Goal: Find contact information: Find contact information

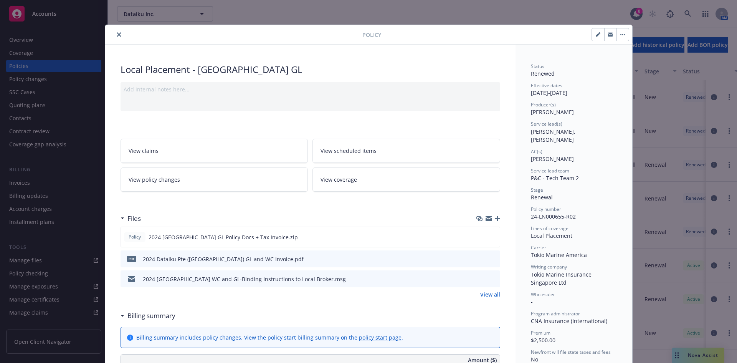
scroll to position [137, 0]
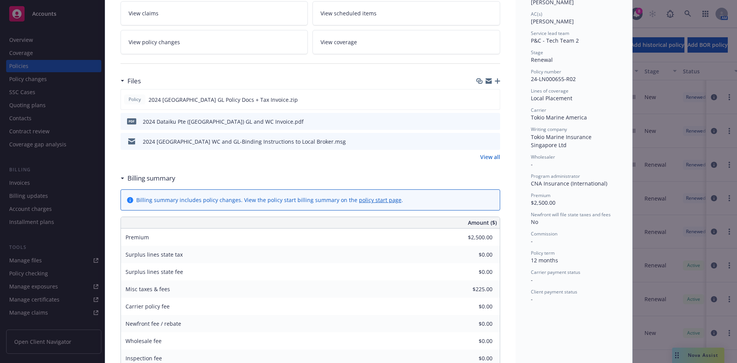
click at [672, 97] on div "Policy Local Placement - [GEOGRAPHIC_DATA] GL Add internal notes here... View c…" at bounding box center [368, 181] width 737 height 363
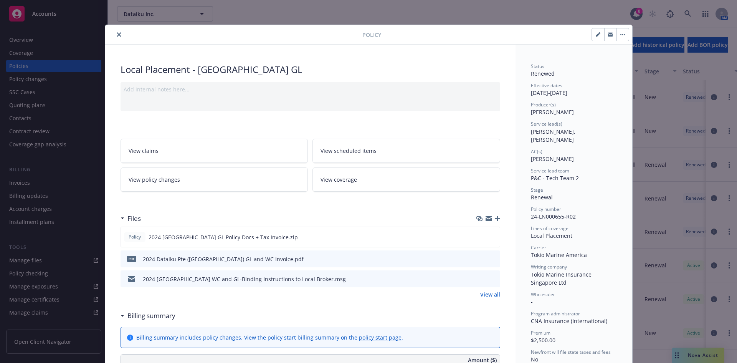
click at [114, 34] on button "close" at bounding box center [118, 34] width 9 height 9
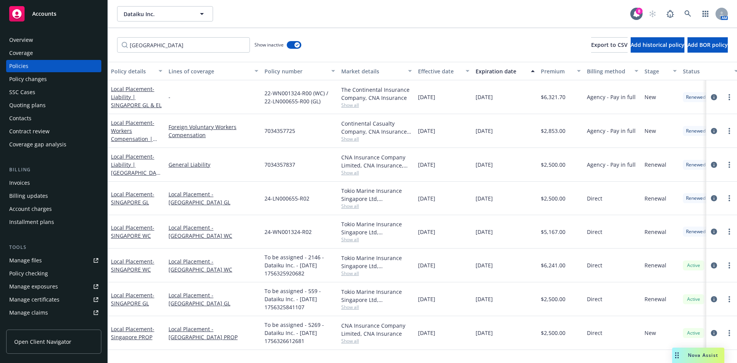
click at [367, 25] on div "Dataiku Inc. Dataiku Inc. 8 AM" at bounding box center [422, 14] width 629 height 28
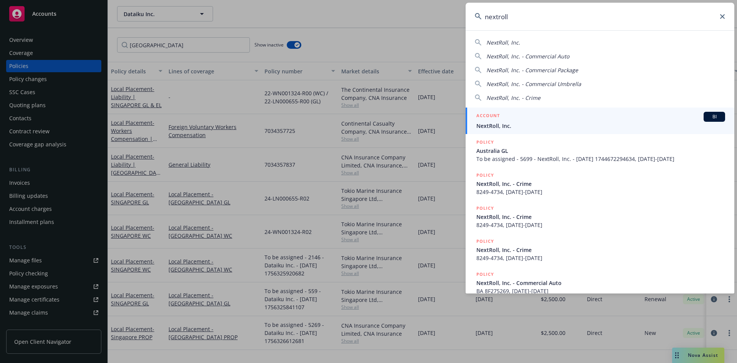
type input "nextroll"
click at [708, 115] on span "BI" at bounding box center [714, 116] width 15 height 7
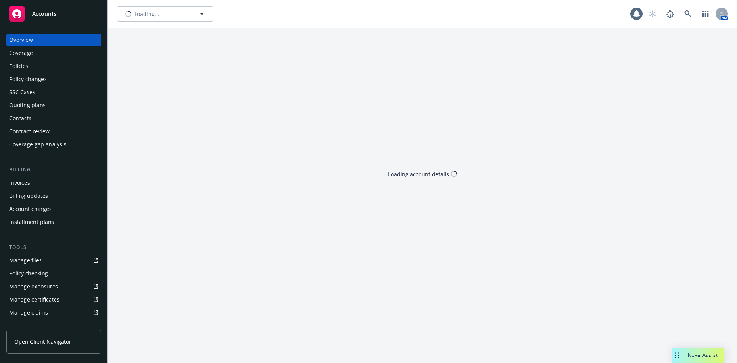
click at [431, 31] on div "Loading... AM Loading account details" at bounding box center [422, 181] width 629 height 363
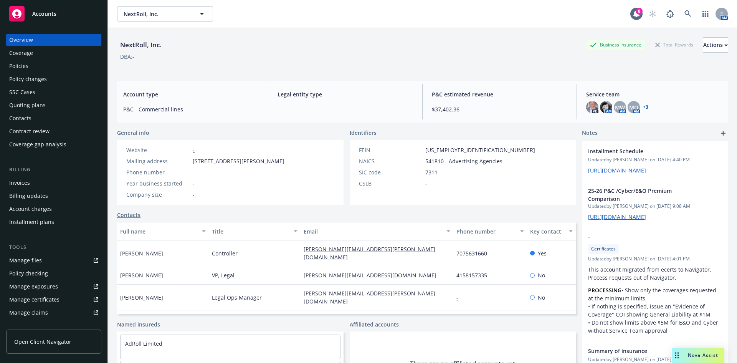
click at [31, 64] on div "Policies" at bounding box center [53, 66] width 89 height 12
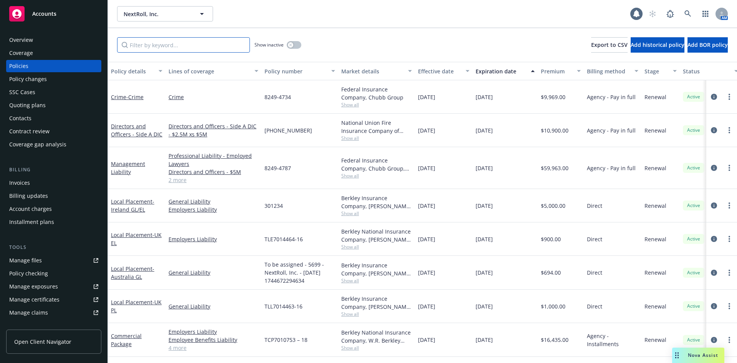
click at [158, 46] on input "Filter by keyword..." at bounding box center [183, 44] width 133 height 15
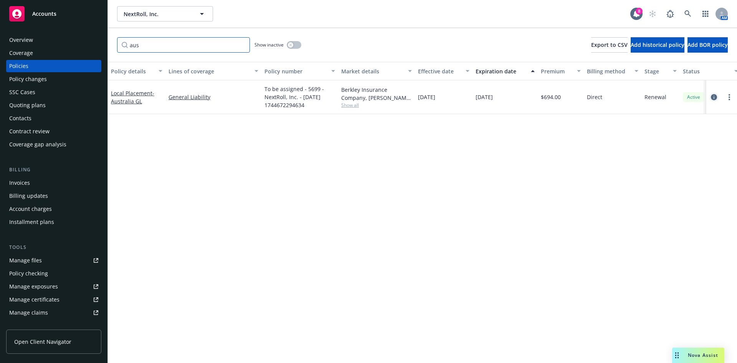
type input "aus"
click at [717, 95] on icon "circleInformation" at bounding box center [714, 97] width 6 height 6
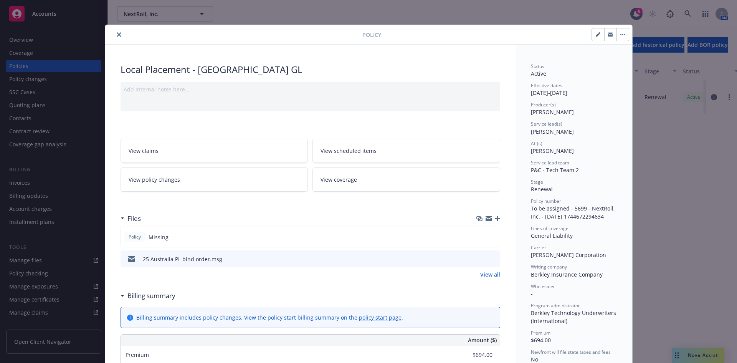
click at [494, 260] on div "25 Australia PL bind order.msg" at bounding box center [311, 258] width 380 height 17
click at [491, 258] on icon "preview file" at bounding box center [493, 258] width 7 height 5
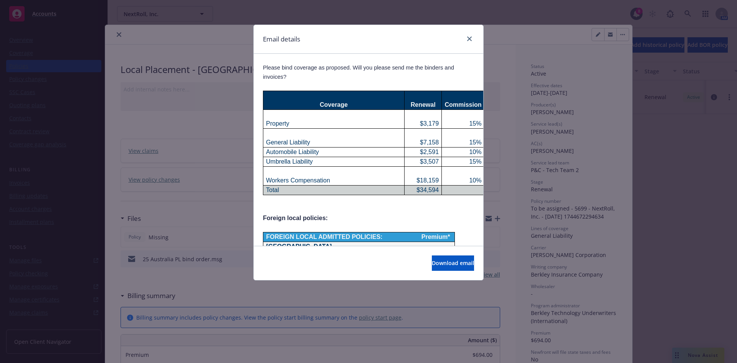
scroll to position [179, 0]
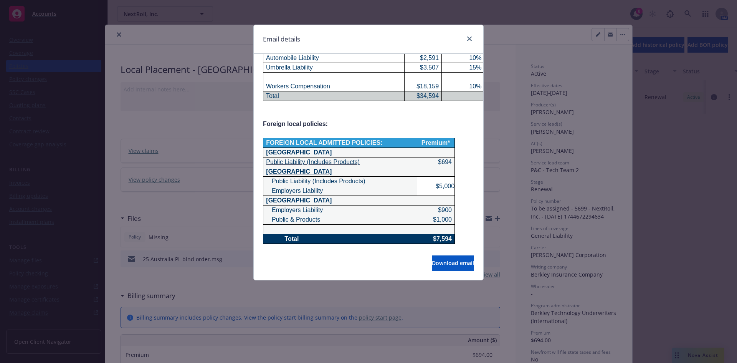
click at [518, 127] on div "Email details RE: NextRoll, Inc. - Please Bind 4/15/25-26 [DATE] 4:11 PM From: …" at bounding box center [368, 181] width 737 height 363
click at [467, 39] on icon "close" at bounding box center [469, 38] width 5 height 5
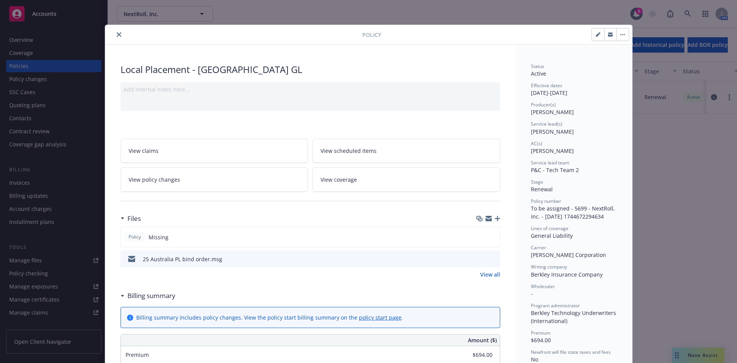
click at [114, 35] on button "close" at bounding box center [118, 34] width 9 height 9
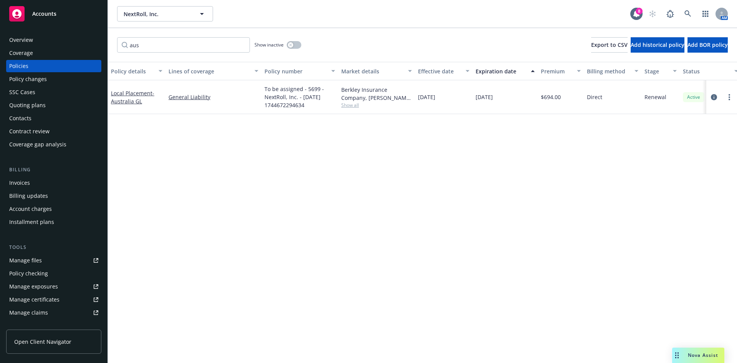
click at [25, 42] on div "Overview" at bounding box center [21, 40] width 24 height 12
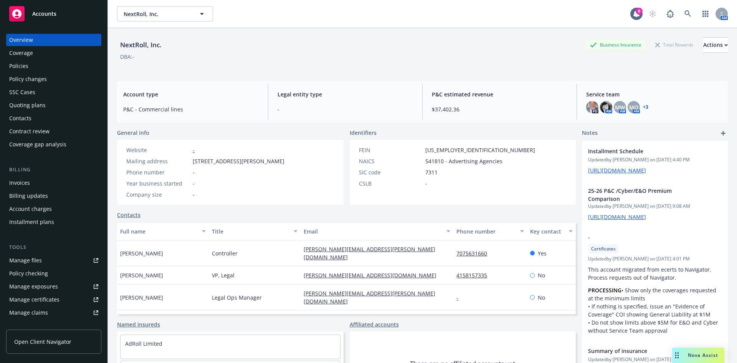
click at [22, 119] on div "Contacts" at bounding box center [20, 118] width 22 height 12
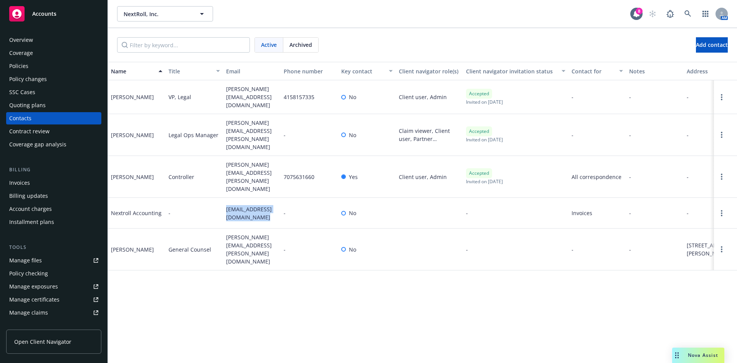
drag, startPoint x: 265, startPoint y: 192, endPoint x: 223, endPoint y: 183, distance: 43.1
click at [222, 198] on div "Nextroll Accounting - [EMAIL_ADDRESS][DOMAIN_NAME] - No - Invoices - - -" at bounding box center [422, 213] width 629 height 31
copy div "[EMAIL_ADDRESS][DOMAIN_NAME]"
click at [693, 352] on span "Nova Assist" at bounding box center [703, 355] width 30 height 7
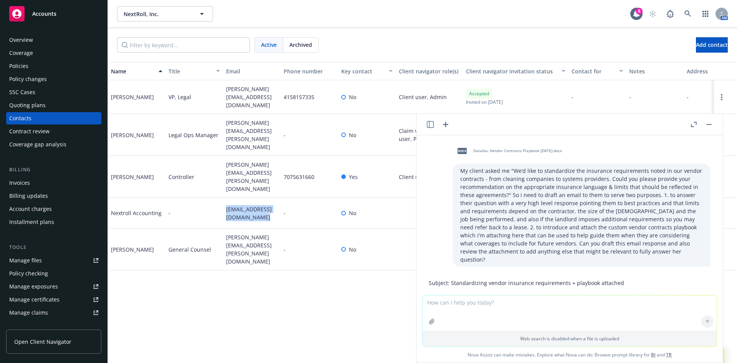
click at [432, 125] on icon "button" at bounding box center [430, 124] width 7 height 7
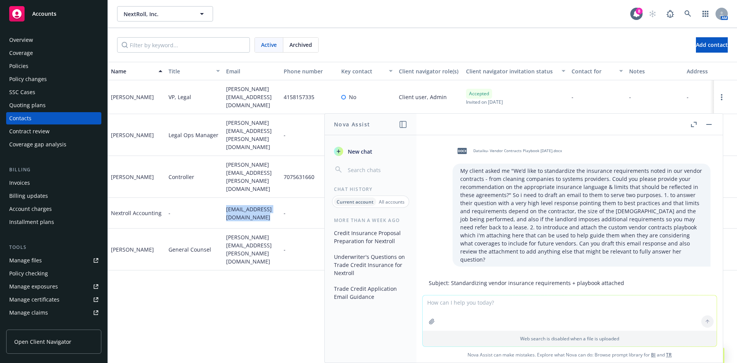
click at [354, 236] on button "Credit Insurance Proposal Preparation for Nextroll" at bounding box center [370, 237] width 79 height 21
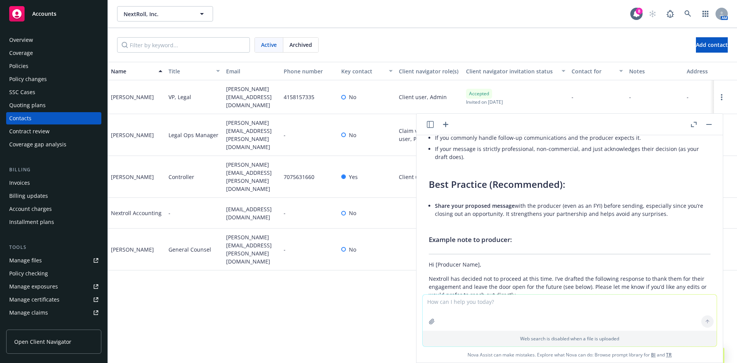
click at [443, 301] on textarea at bounding box center [570, 312] width 294 height 36
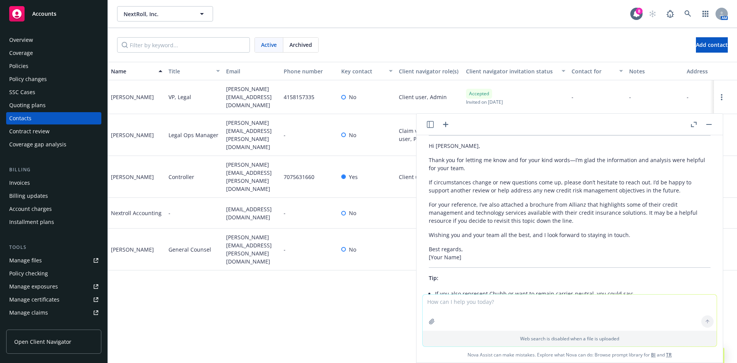
type textarea "Hello [PERSON_NAME] and [PERSON_NAME], Is it possible to expedite the payment o…"
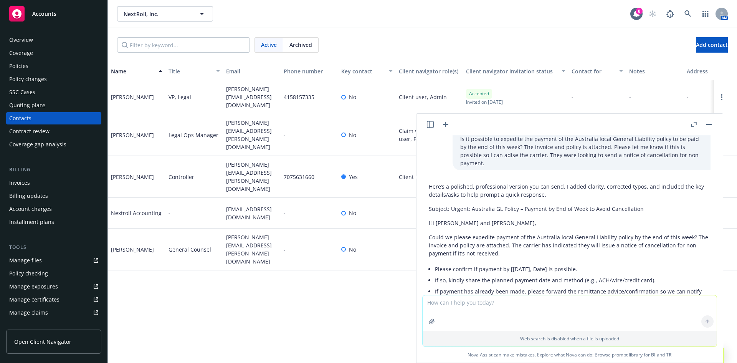
scroll to position [12560, 0]
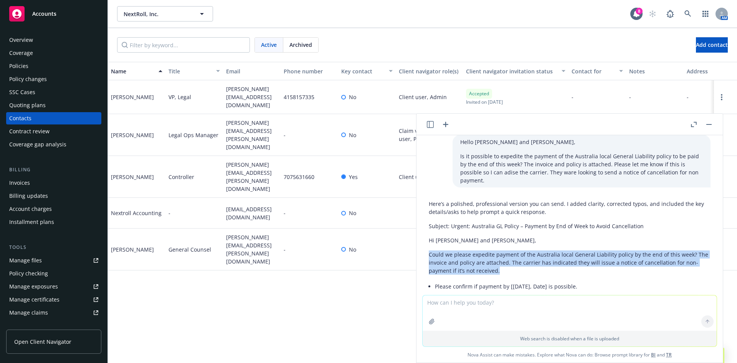
drag, startPoint x: 427, startPoint y: 218, endPoint x: 535, endPoint y: 236, distance: 109.5
click at [535, 236] on div "Here’s a polished, professional version you can send. I added clarity, correcte…" at bounding box center [570, 313] width 294 height 232
click at [535, 250] on p "Could we please expedite payment of the Australia local General Liability polic…" at bounding box center [570, 262] width 282 height 24
drag, startPoint x: 511, startPoint y: 238, endPoint x: 436, endPoint y: 222, distance: 77.0
click at [436, 250] on p "Could we please expedite payment of the Australia local General Liability polic…" at bounding box center [570, 262] width 282 height 24
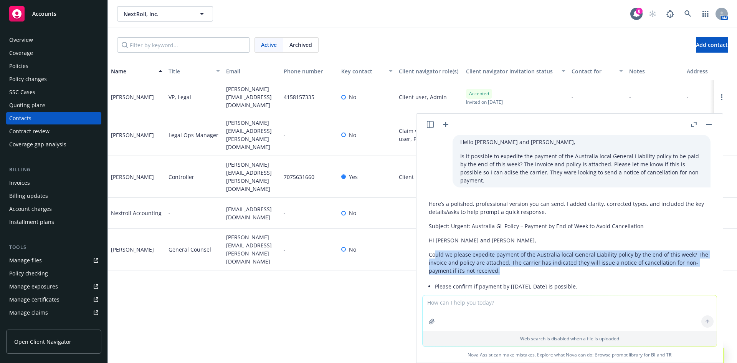
click at [435, 250] on p "Could we please expedite payment of the Australia local General Liability polic…" at bounding box center [570, 262] width 282 height 24
drag, startPoint x: 433, startPoint y: 225, endPoint x: 509, endPoint y: 235, distance: 76.3
click at [509, 250] on p "Could we please expedite payment of the Australia local General Liability polic…" at bounding box center [570, 262] width 282 height 24
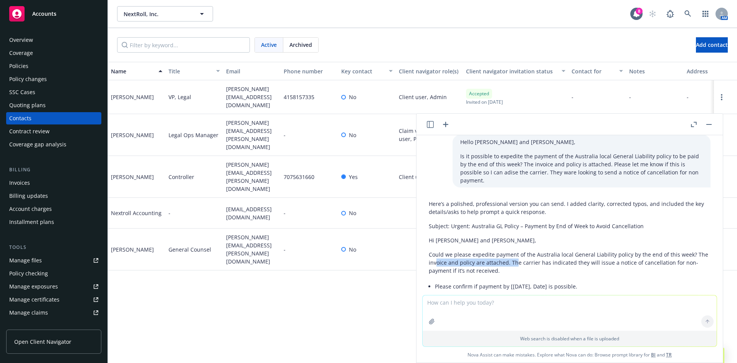
drag, startPoint x: 516, startPoint y: 234, endPoint x: 438, endPoint y: 227, distance: 78.3
click at [438, 250] on p "Could we please expedite payment of the Australia local General Liability polic…" at bounding box center [570, 262] width 282 height 24
click at [437, 250] on p "Could we please expedite payment of the Australia local General Liability polic…" at bounding box center [570, 262] width 282 height 24
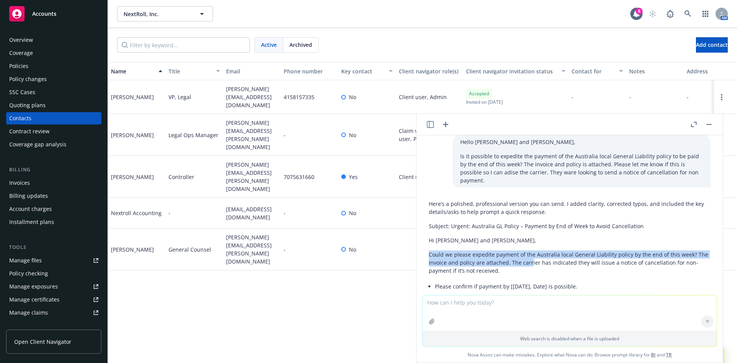
drag, startPoint x: 427, startPoint y: 221, endPoint x: 529, endPoint y: 234, distance: 102.2
click at [529, 234] on div "Here’s a polished, professional version you can send. I added clarity, correcte…" at bounding box center [570, 313] width 294 height 232
click at [528, 250] on p "Could we please expedite payment of the Australia local General Liability polic…" at bounding box center [570, 262] width 282 height 24
drag, startPoint x: 498, startPoint y: 240, endPoint x: 423, endPoint y: 223, distance: 76.0
click at [422, 224] on div "are you there? Yes, I’m here! How can I assist you [DATE]? Copy to clipboard Th…" at bounding box center [570, 215] width 306 height 160
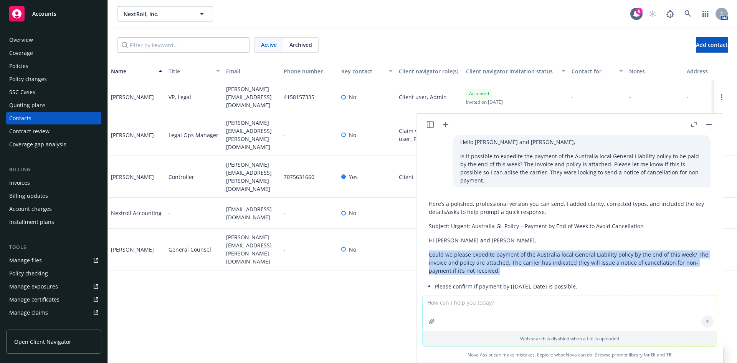
copy p "Could we please expedite payment of the Australia local General Liability polic…"
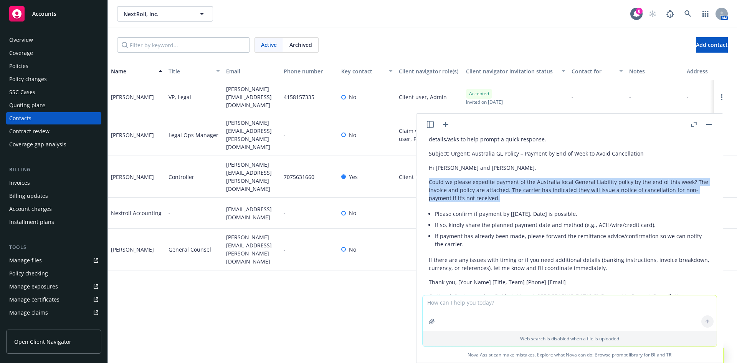
scroll to position [12649, 0]
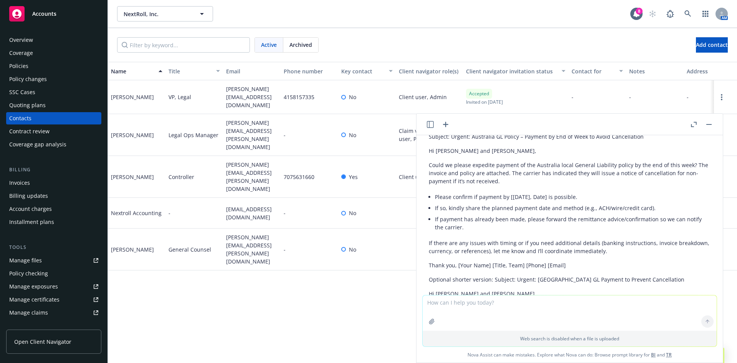
click at [476, 309] on textarea at bounding box center [570, 312] width 294 height 35
paste textarea "Hello [PERSON_NAME] and [PERSON_NAME], Is it possible to expedite the payment o…"
type textarea "Hello [PERSON_NAME] and [PERSON_NAME], Is it possible to expedite the payment o…"
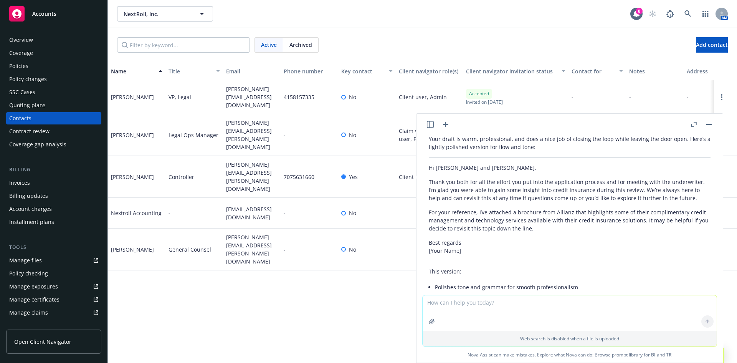
scroll to position [12823, 0]
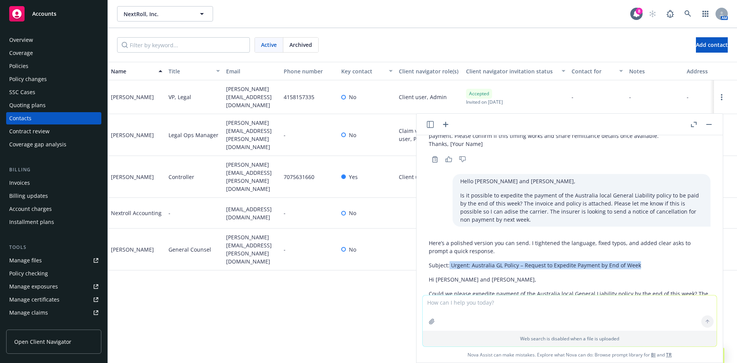
drag, startPoint x: 449, startPoint y: 233, endPoint x: 662, endPoint y: 231, distance: 212.7
click at [662, 261] on p "Subject: Urgent: Australia GL Policy – Request to Expedite Payment by End of We…" at bounding box center [570, 265] width 282 height 8
copy p "Urgent: Australia GL Policy – Request to Expedite Payment by End of Week"
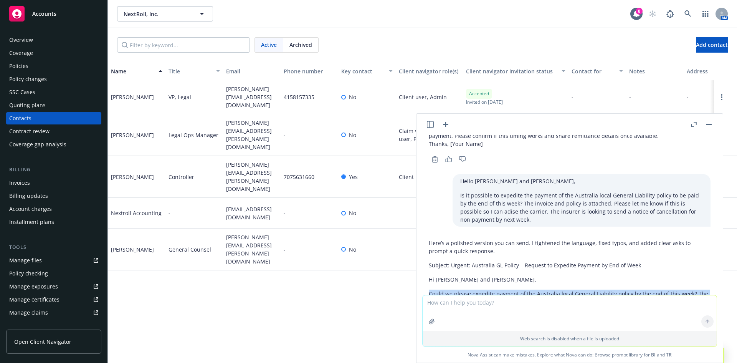
drag, startPoint x: 429, startPoint y: 262, endPoint x: 584, endPoint y: 275, distance: 155.3
click at [584, 289] on p "Could we please expedite payment of the Australia local General Liability polic…" at bounding box center [570, 301] width 282 height 24
copy p "Could we please expedite payment of the Australia local General Liability polic…"
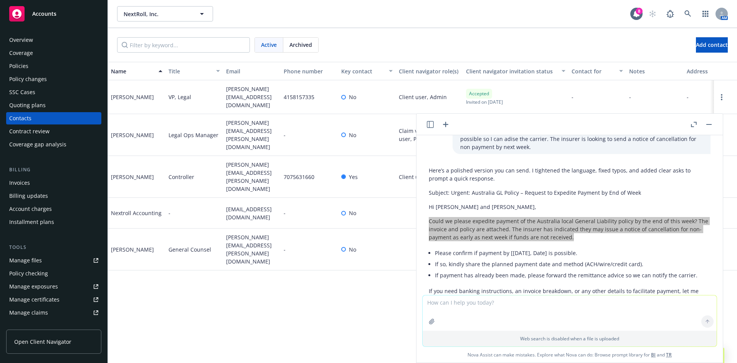
scroll to position [12921, 0]
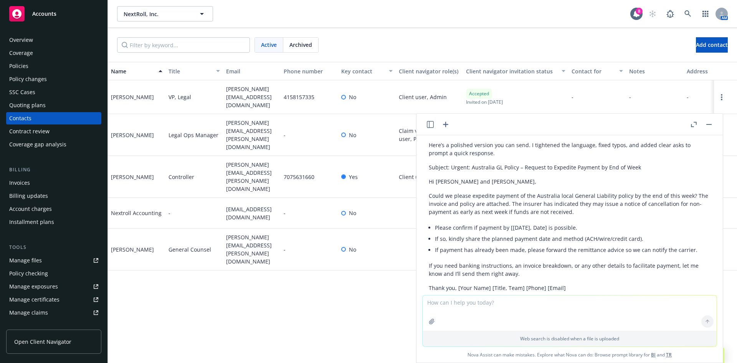
drag, startPoint x: 463, startPoint y: 204, endPoint x: 438, endPoint y: 204, distance: 25.7
click at [461, 233] on li "If so, kindly share the planned payment date and method (ACH/wire/credit card)." at bounding box center [573, 238] width 276 height 11
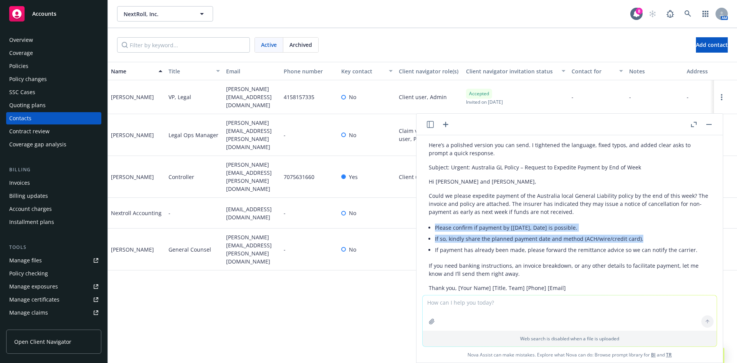
drag, startPoint x: 435, startPoint y: 195, endPoint x: 680, endPoint y: 207, distance: 245.6
click at [684, 208] on div "Here’s a polished version you can send. I tightened the language, fixed typos, …" at bounding box center [570, 216] width 282 height 157
copy ul "Please confirm if payment by [[DATE], Date] is possible. If so, kindly share th…"
click at [439, 244] on li "If payment has already been made, please forward the remittance advice so we ca…" at bounding box center [573, 249] width 276 height 11
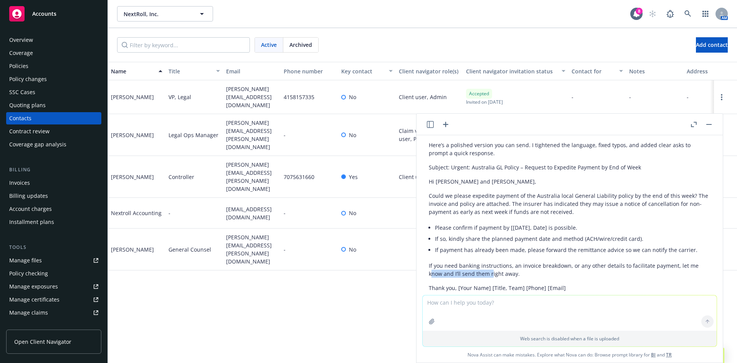
drag, startPoint x: 431, startPoint y: 237, endPoint x: 492, endPoint y: 239, distance: 61.1
click at [492, 261] on p "If you need banking instructions, an invoice breakdown, or any other details to…" at bounding box center [570, 269] width 282 height 16
drag, startPoint x: 517, startPoint y: 240, endPoint x: 479, endPoint y: 237, distance: 38.1
click at [480, 261] on p "If you need banking instructions, an invoice breakdown, or any other details to…" at bounding box center [570, 269] width 282 height 16
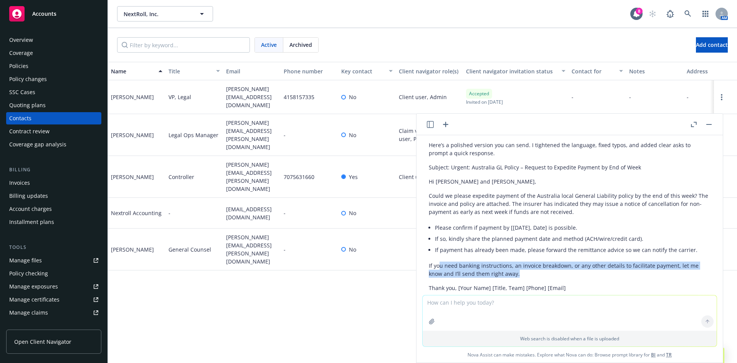
drag, startPoint x: 441, startPoint y: 235, endPoint x: 531, endPoint y: 242, distance: 90.1
click at [531, 261] on p "If you need banking instructions, an invoice breakdown, or any other details to…" at bounding box center [570, 269] width 282 height 16
drag, startPoint x: 523, startPoint y: 242, endPoint x: 561, endPoint y: 224, distance: 42.6
click at [418, 225] on div "are you there? Yes, I’m here! How can I assist you [DATE]? Copy to clipboard Th…" at bounding box center [570, 215] width 306 height 160
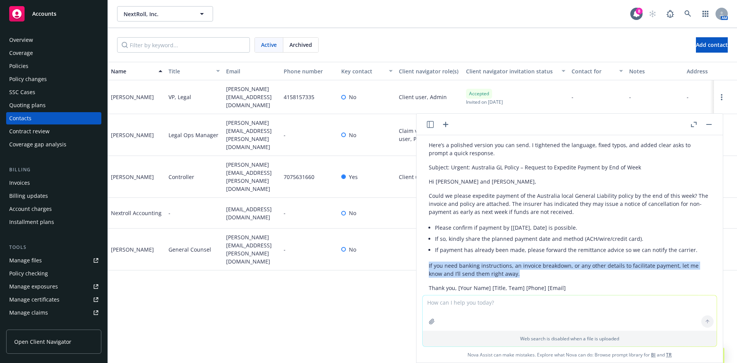
copy p "If you need banking instructions, an invoice breakdown, or any other details to…"
